Goal: Task Accomplishment & Management: Manage account settings

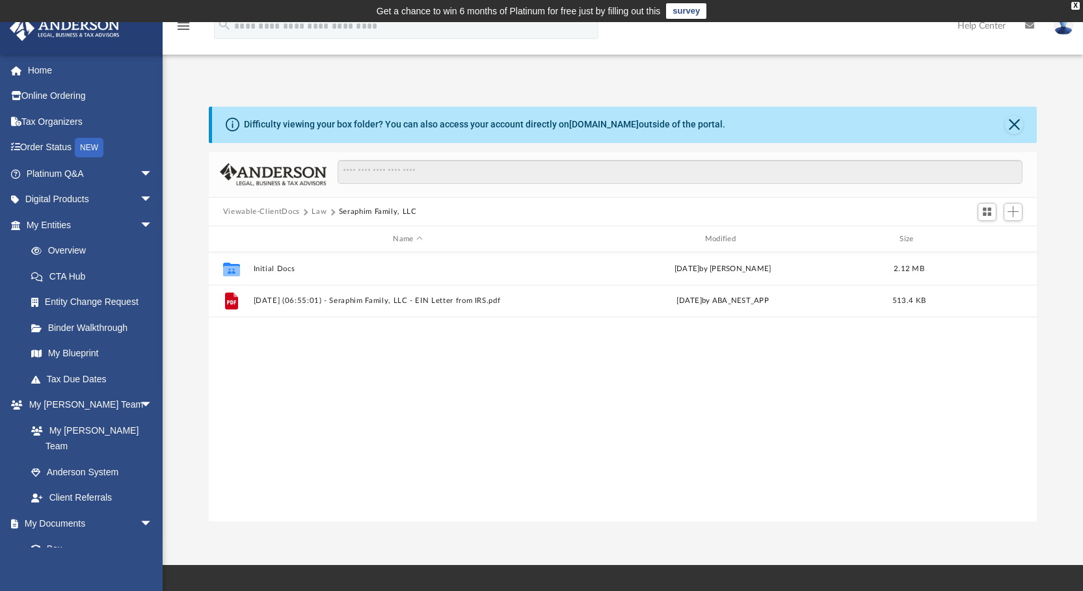
scroll to position [286, 818]
click at [60, 536] on link "Box" at bounding box center [95, 549] width 154 height 26
click at [263, 208] on button "Viewable-ClientDocs" at bounding box center [261, 212] width 77 height 12
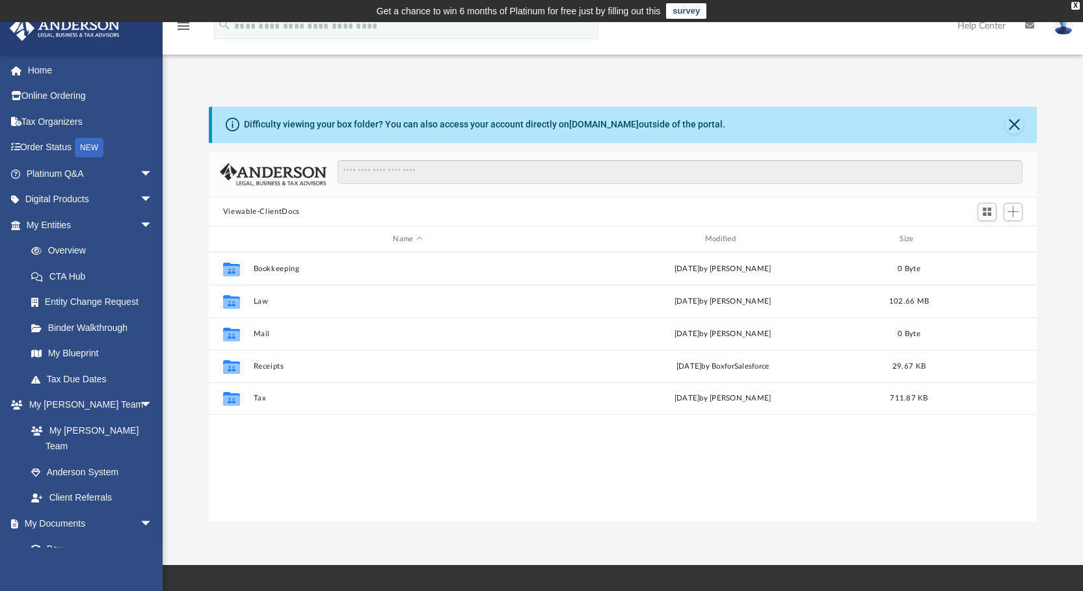
scroll to position [286, 818]
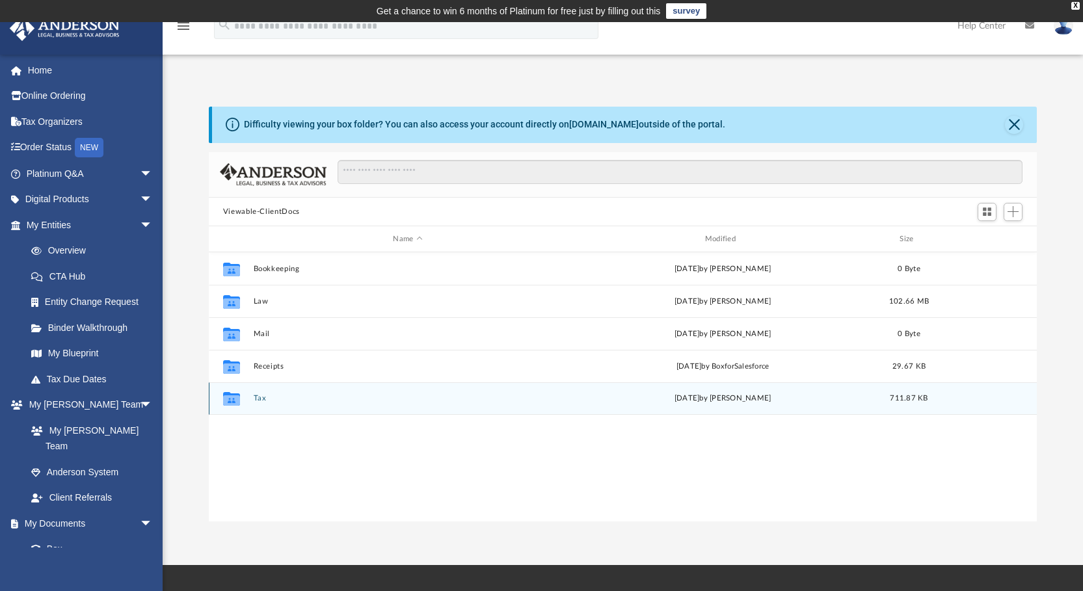
click at [256, 395] on button "Tax" at bounding box center [407, 399] width 309 height 8
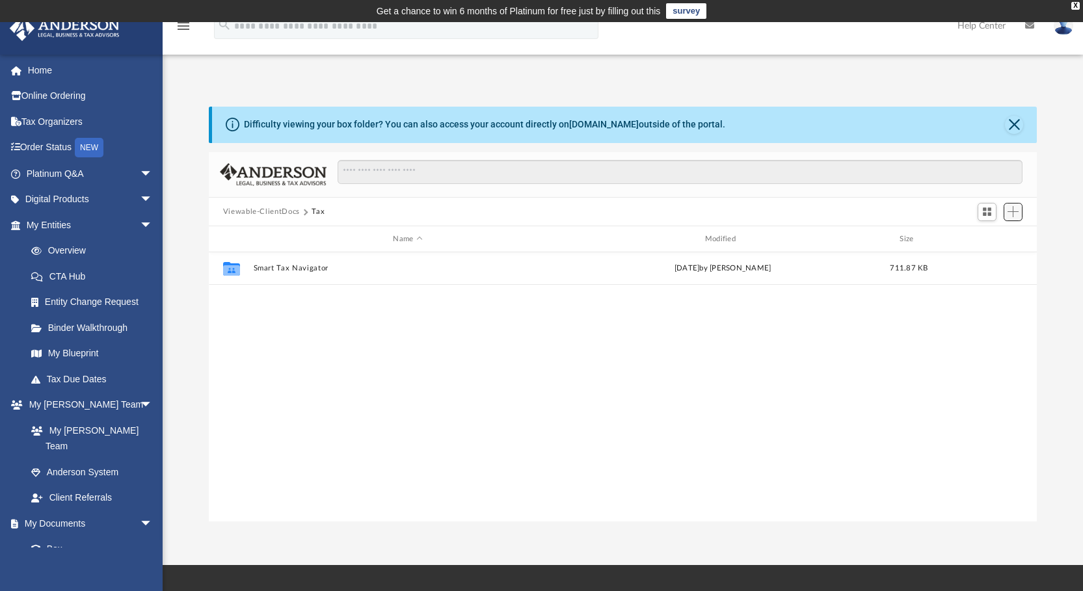
click at [1012, 207] on span "Add" at bounding box center [1012, 211] width 11 height 11
click at [986, 236] on li "Upload" at bounding box center [994, 238] width 42 height 14
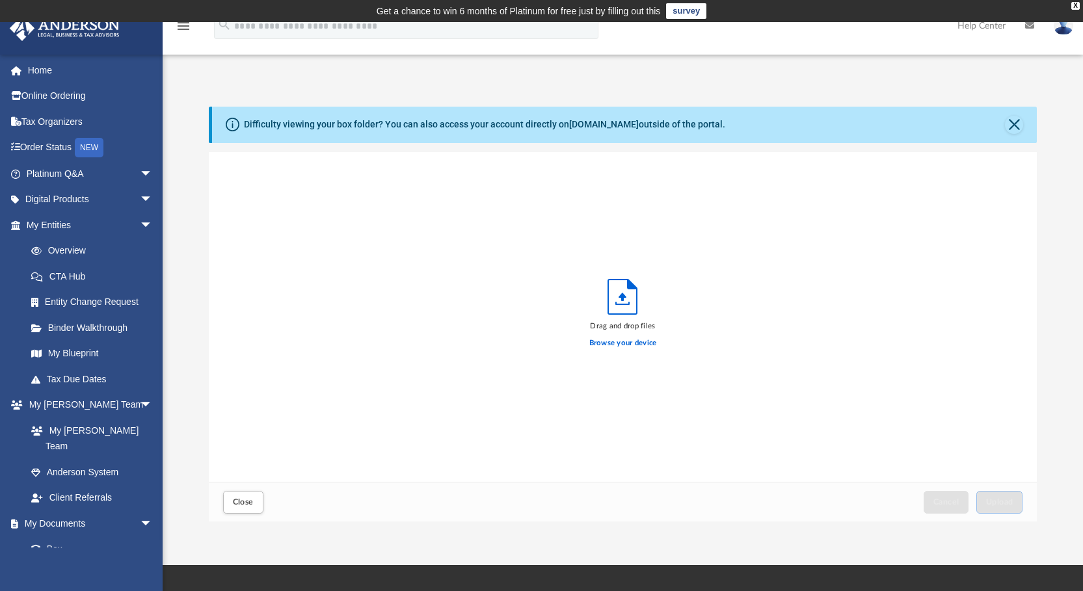
scroll to position [320, 818]
click at [635, 338] on label "Browse your device" at bounding box center [623, 343] width 68 height 12
click at [0, 0] on input "Browse your device" at bounding box center [0, 0] width 0 height 0
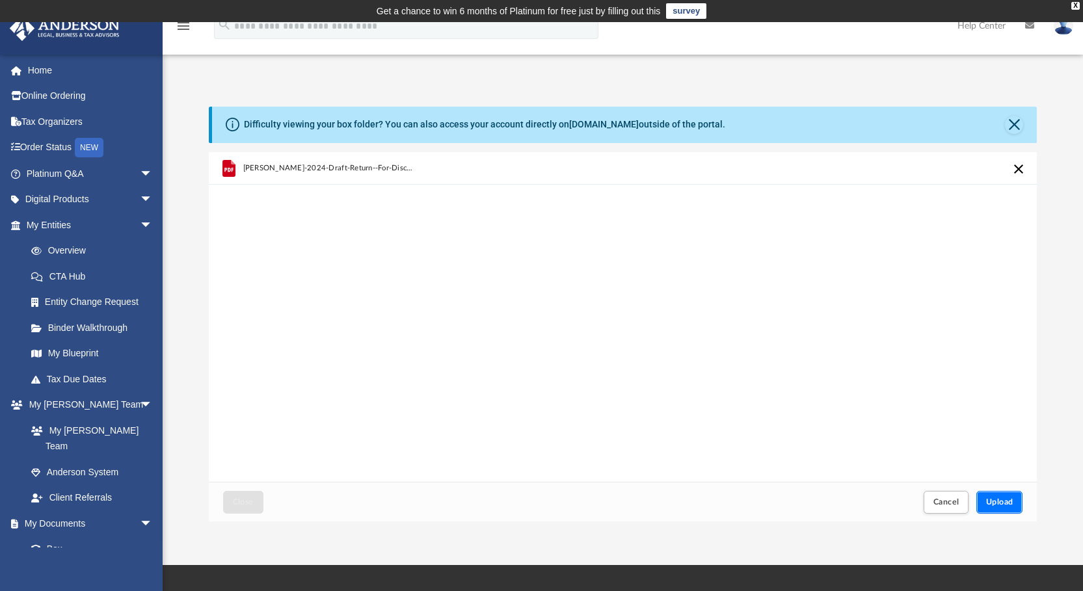
click at [994, 499] on span "Upload" at bounding box center [999, 502] width 27 height 8
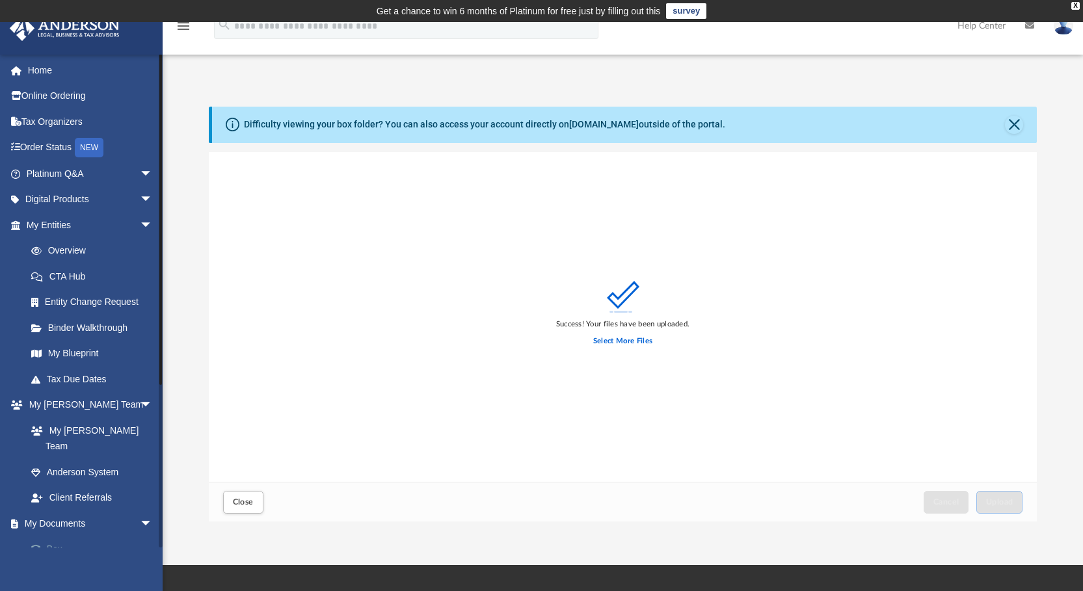
click at [54, 536] on link "Box" at bounding box center [95, 549] width 154 height 26
click at [90, 510] on link "My Documents arrow_drop_down" at bounding box center [90, 523] width 163 height 26
click at [47, 536] on link "Box" at bounding box center [95, 549] width 154 height 26
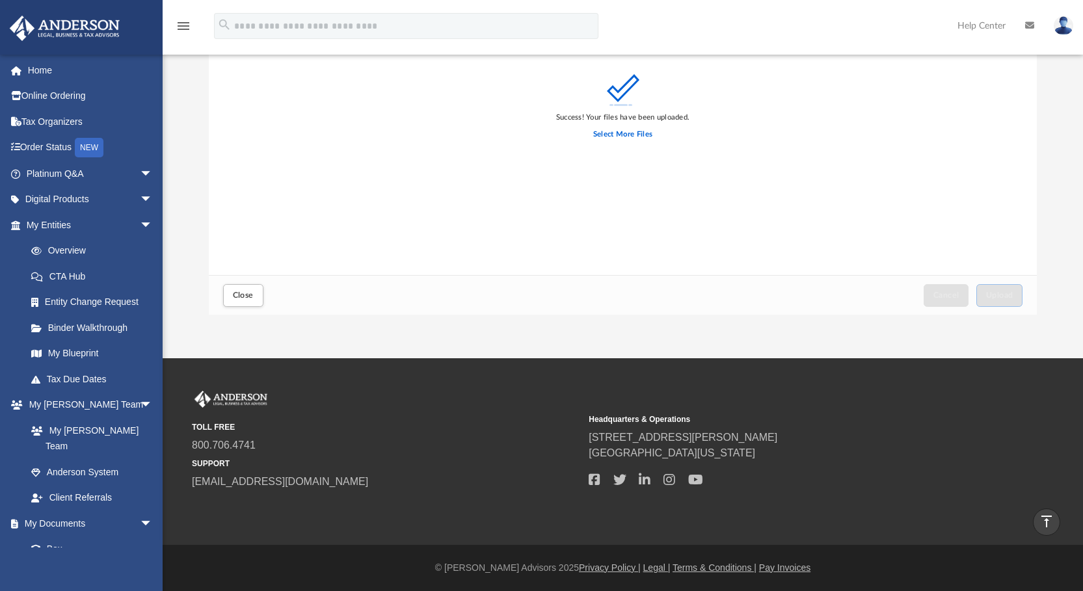
scroll to position [0, 0]
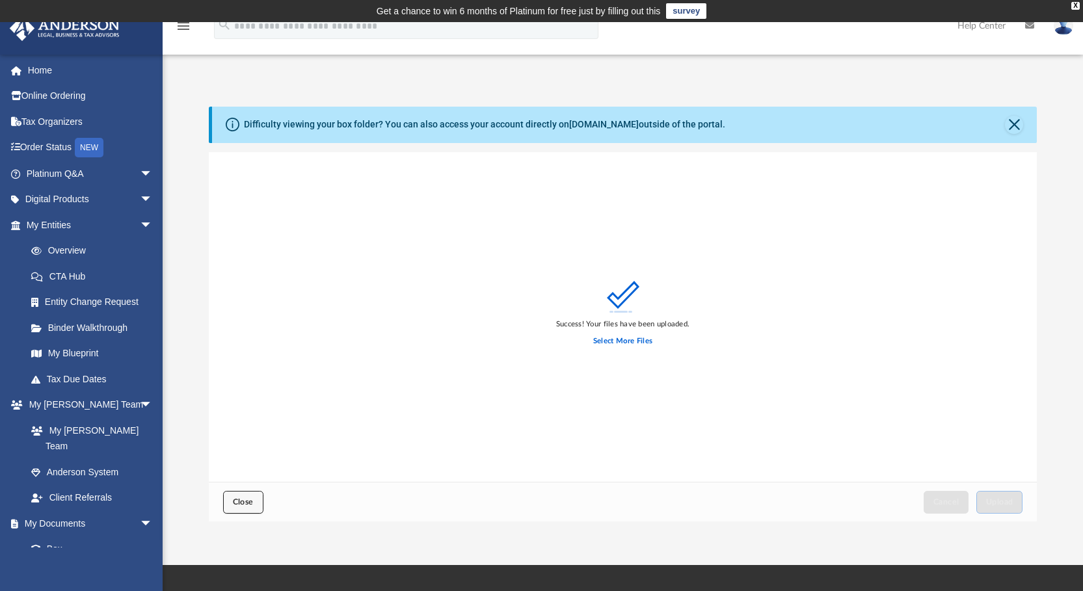
click at [239, 499] on span "Close" at bounding box center [243, 502] width 21 height 8
